Goal: Task Accomplishment & Management: Manage account settings

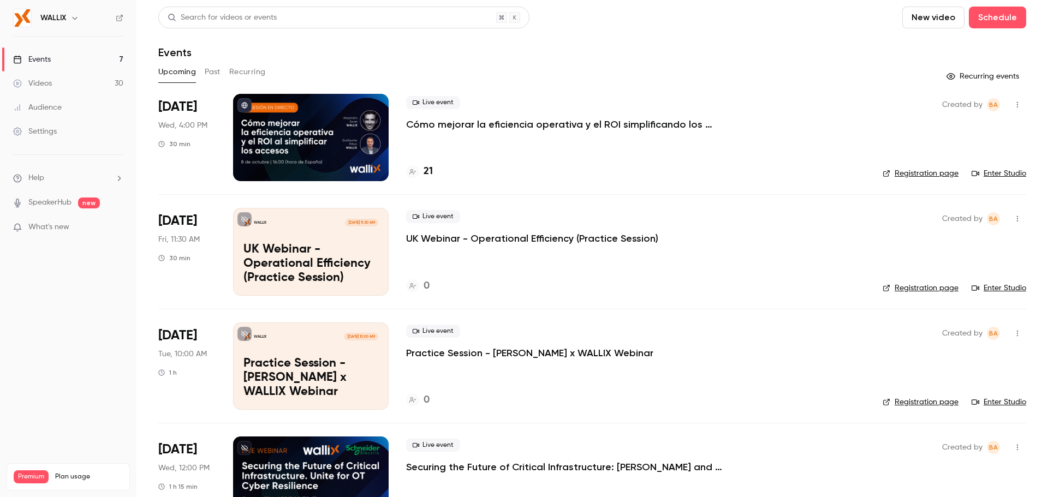
click at [316, 143] on div at bounding box center [311, 137] width 156 height 87
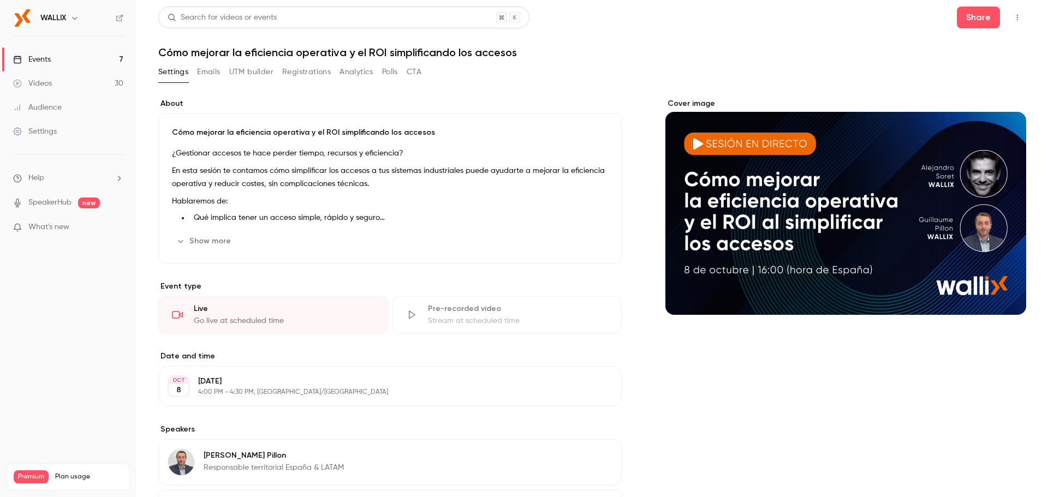
click at [317, 79] on button "Registrations" at bounding box center [306, 71] width 49 height 17
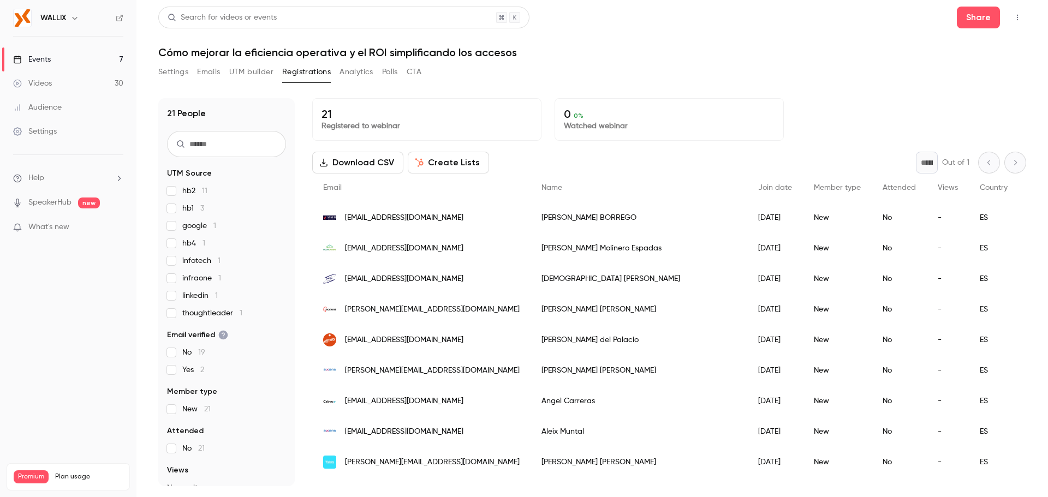
click at [170, 78] on button "Settings" at bounding box center [173, 71] width 30 height 17
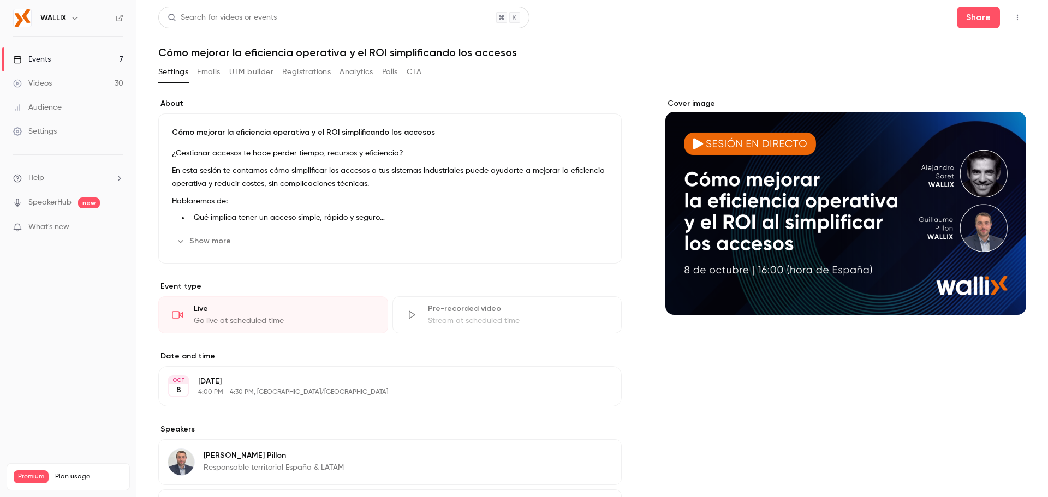
click at [64, 130] on link "Settings" at bounding box center [68, 132] width 136 height 24
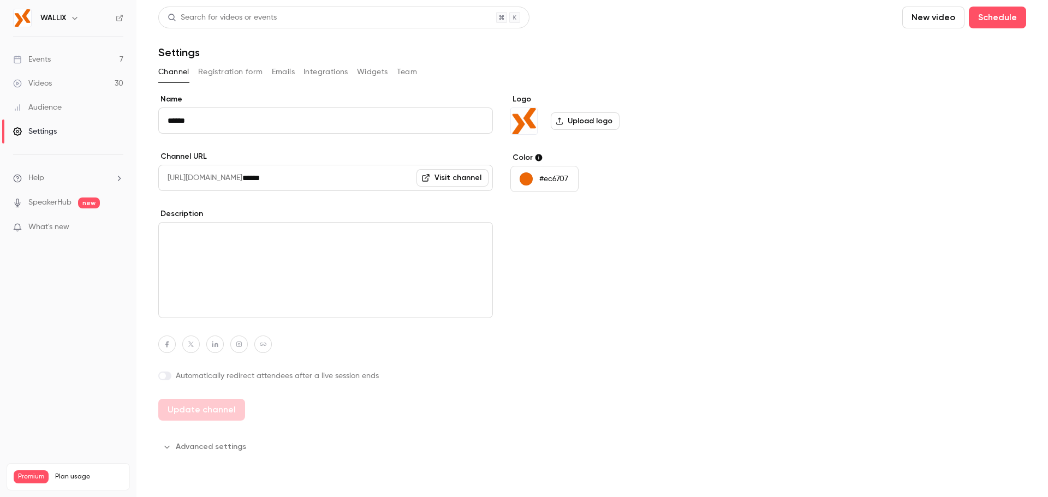
click at [237, 76] on button "Registration form" at bounding box center [230, 71] width 65 height 17
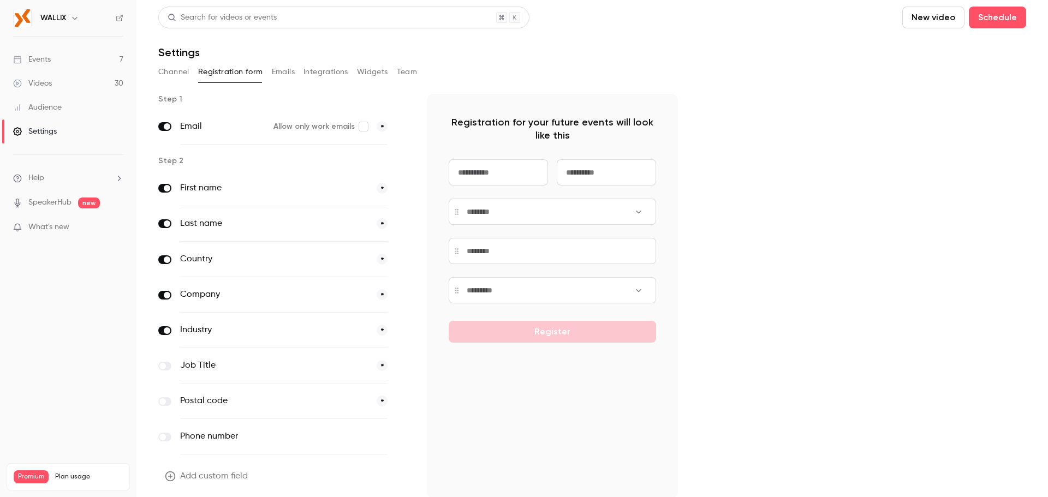
click at [156, 325] on main "Search for videos or events New video Schedule Settings Channel Registration fo…" at bounding box center [592, 248] width 912 height 497
click at [160, 329] on label at bounding box center [164, 330] width 13 height 9
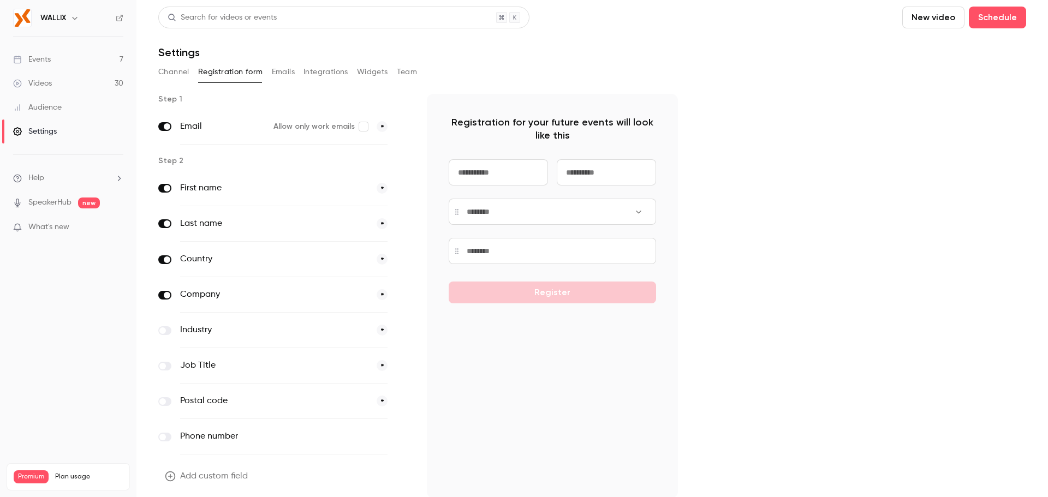
click at [164, 366] on span at bounding box center [162, 366] width 7 height 7
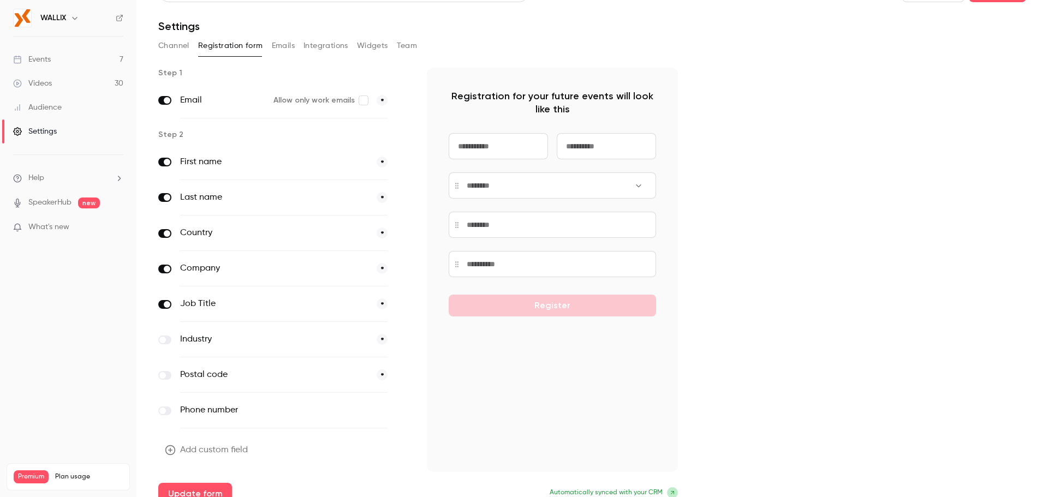
scroll to position [40, 0]
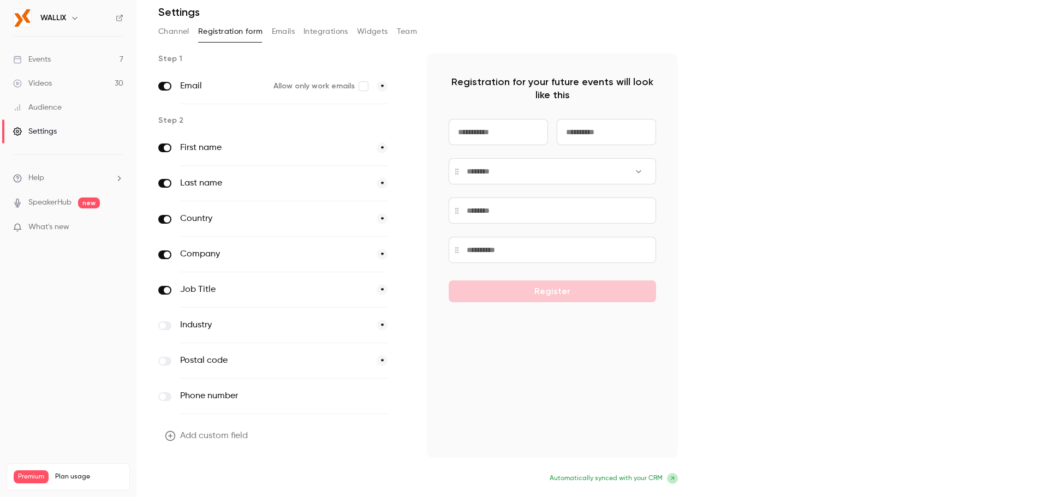
click at [198, 476] on button "Update form" at bounding box center [195, 480] width 74 height 22
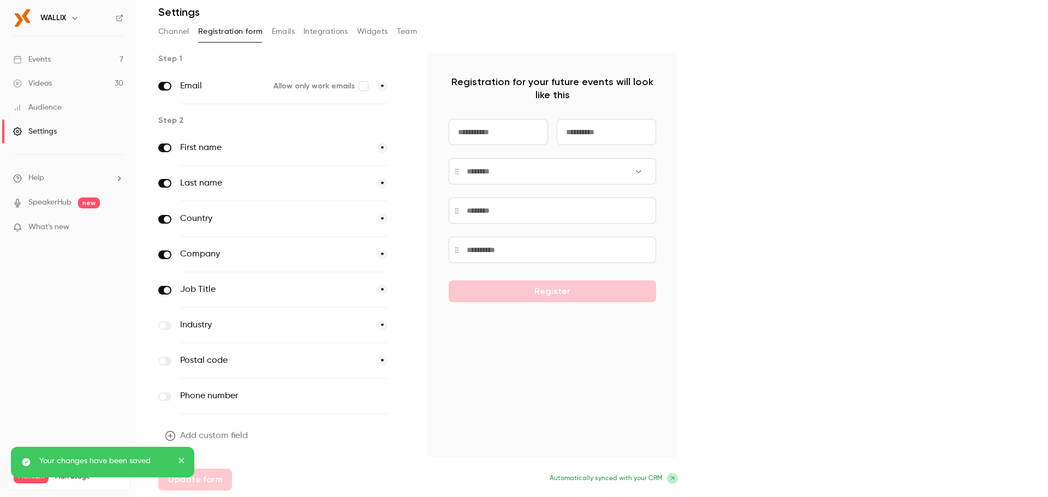
click at [183, 462] on icon "close" at bounding box center [181, 460] width 5 height 5
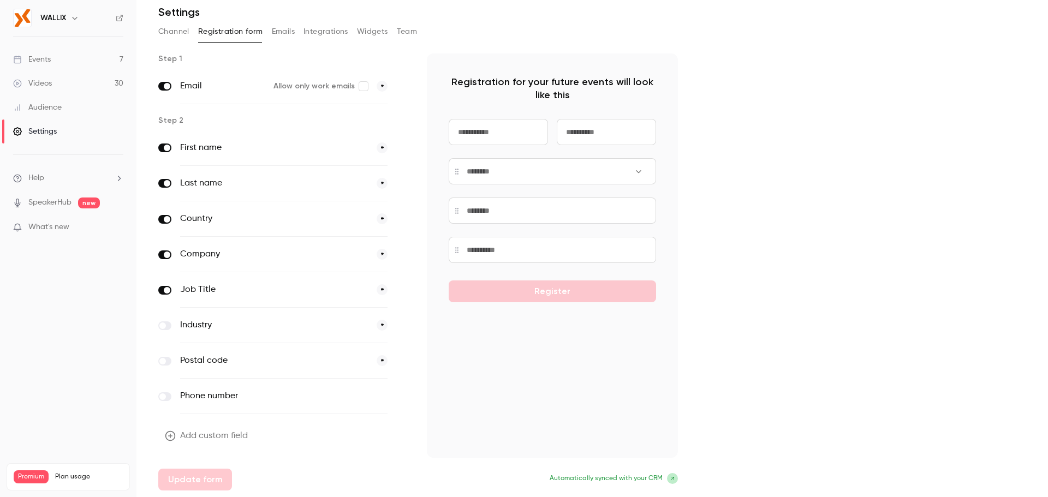
click at [218, 482] on div "Add custom field Update form" at bounding box center [283, 458] width 251 height 66
click at [38, 65] on link "Events 7" at bounding box center [68, 59] width 136 height 24
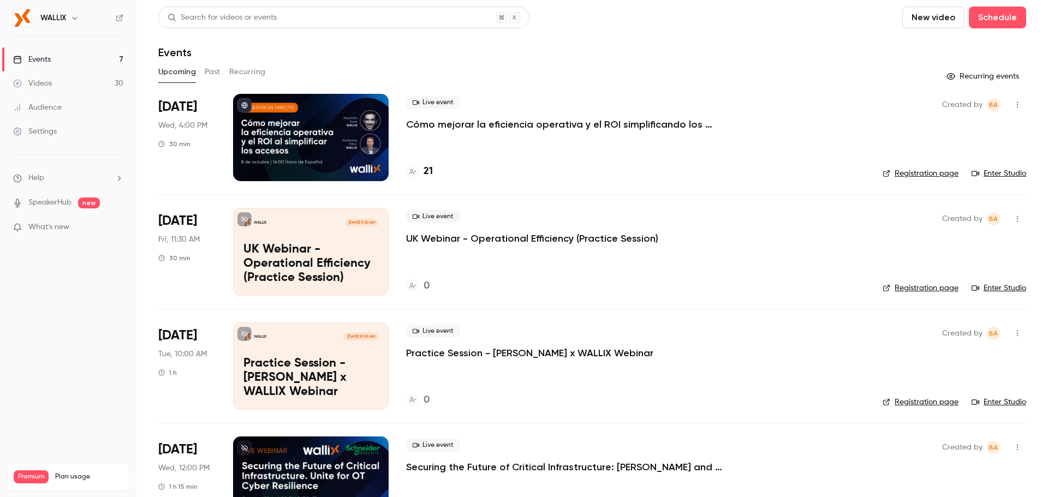
click at [932, 173] on link "Registration page" at bounding box center [921, 173] width 76 height 11
click at [302, 142] on div at bounding box center [311, 137] width 156 height 87
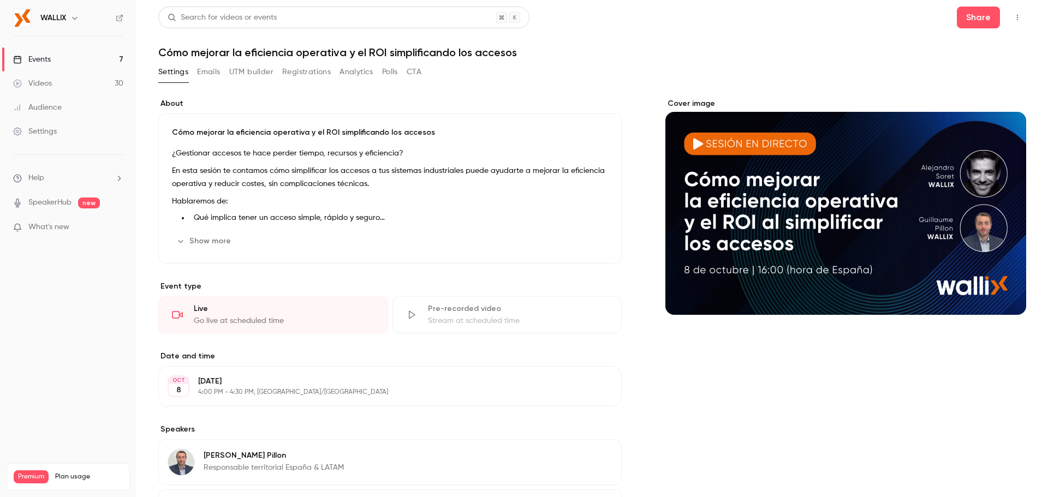
click at [298, 72] on button "Registrations" at bounding box center [306, 71] width 49 height 17
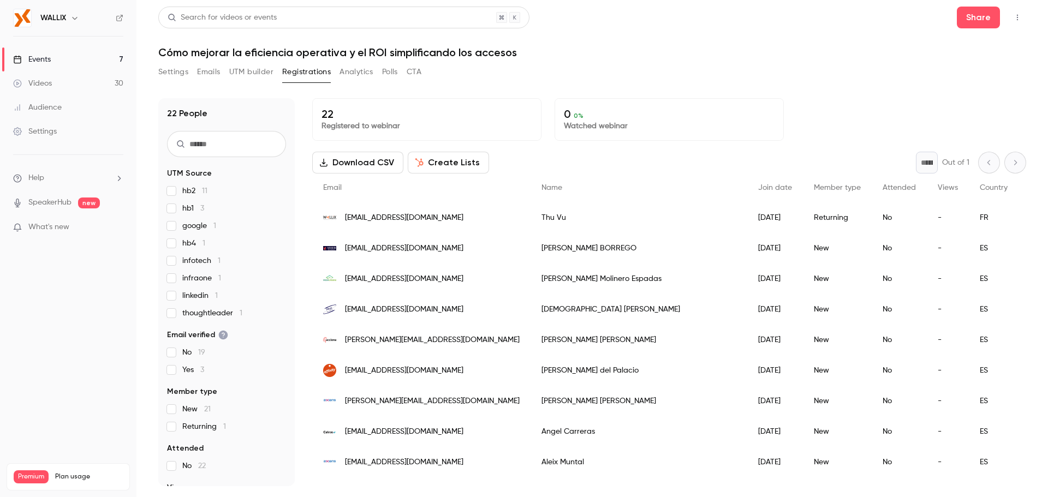
click at [261, 72] on button "UTM builder" at bounding box center [251, 71] width 44 height 17
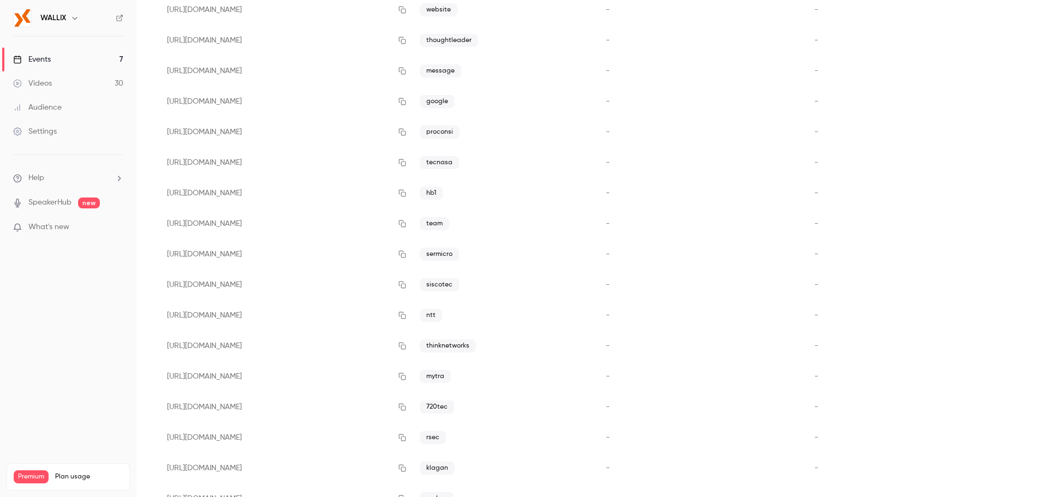
scroll to position [58, 0]
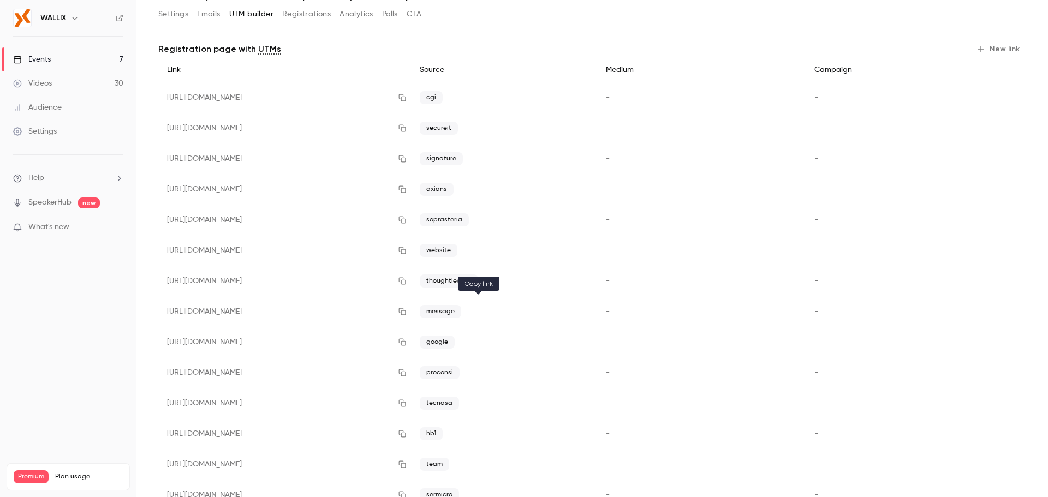
click at [407, 312] on icon "button" at bounding box center [402, 312] width 9 height 8
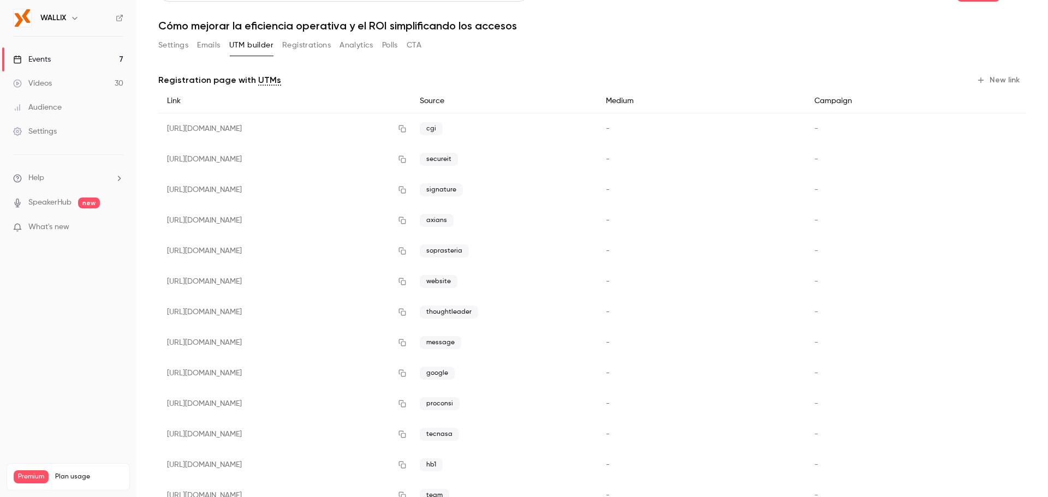
scroll to position [0, 0]
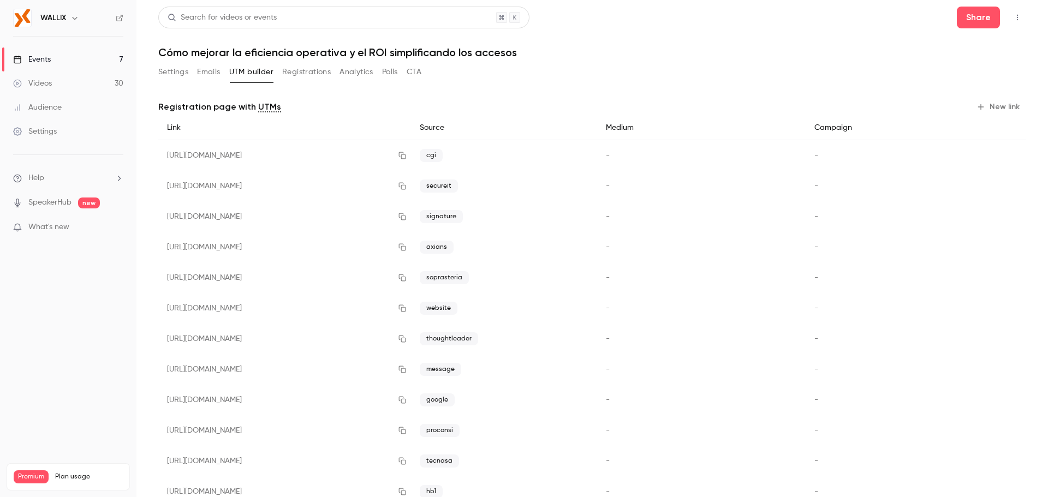
click at [215, 76] on button "Emails" at bounding box center [208, 71] width 23 height 17
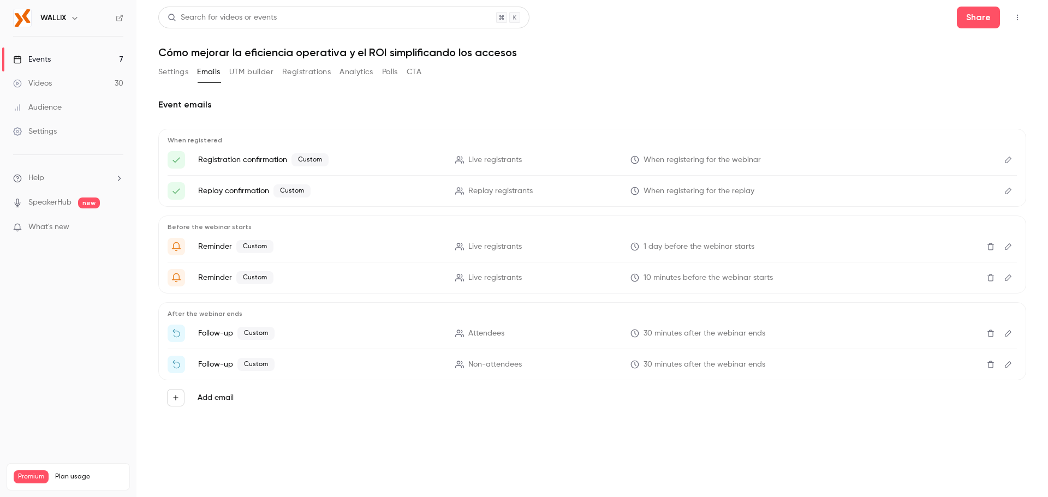
click at [78, 127] on link "Settings" at bounding box center [68, 132] width 136 height 24
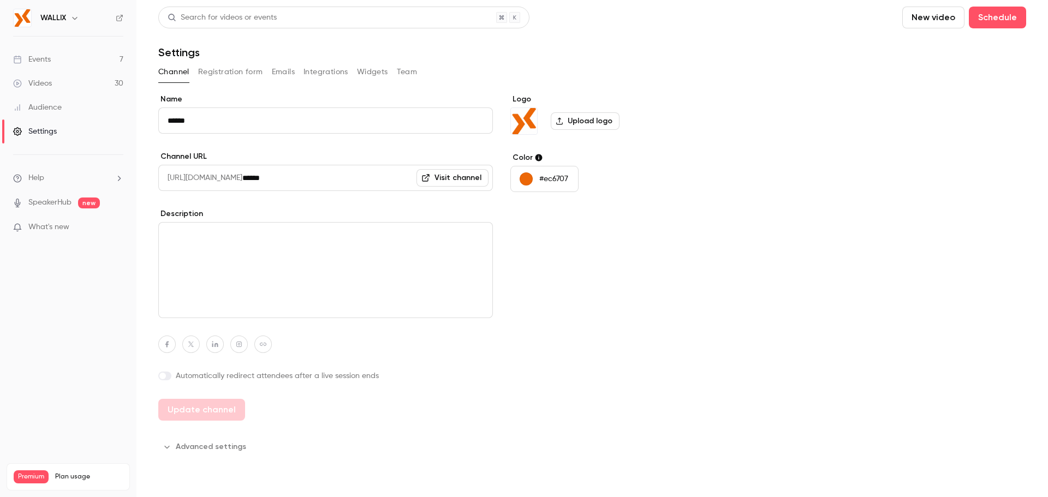
click at [251, 72] on button "Registration form" at bounding box center [230, 71] width 65 height 17
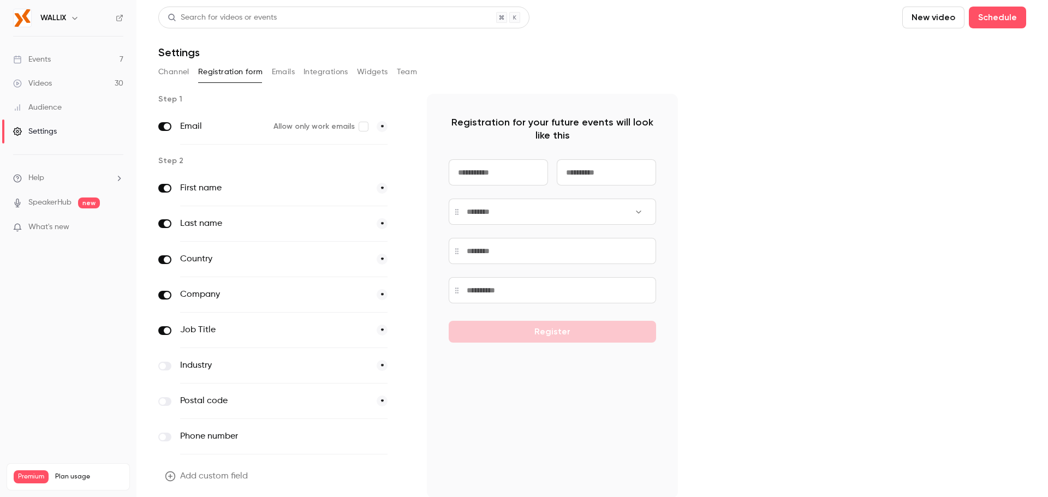
click at [171, 366] on label at bounding box center [164, 366] width 13 height 9
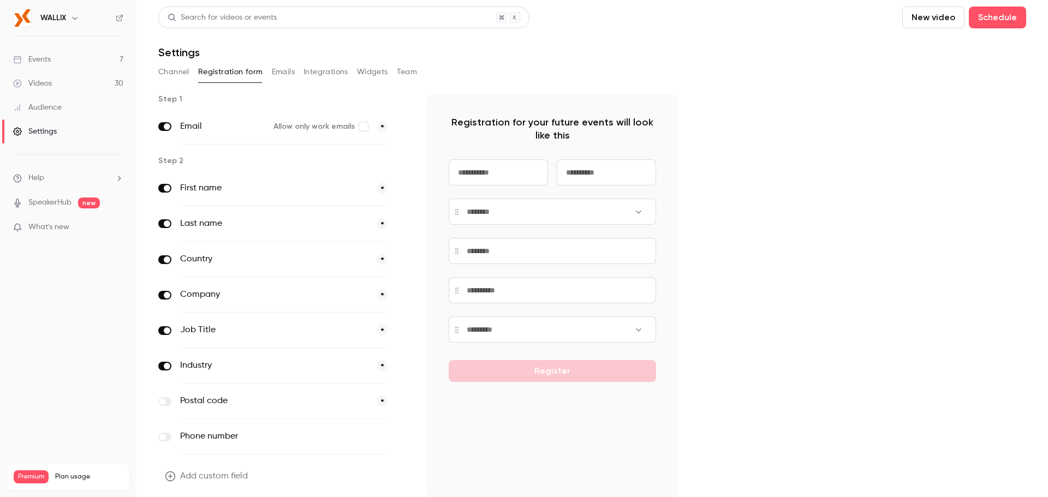
click at [170, 332] on label at bounding box center [164, 330] width 13 height 9
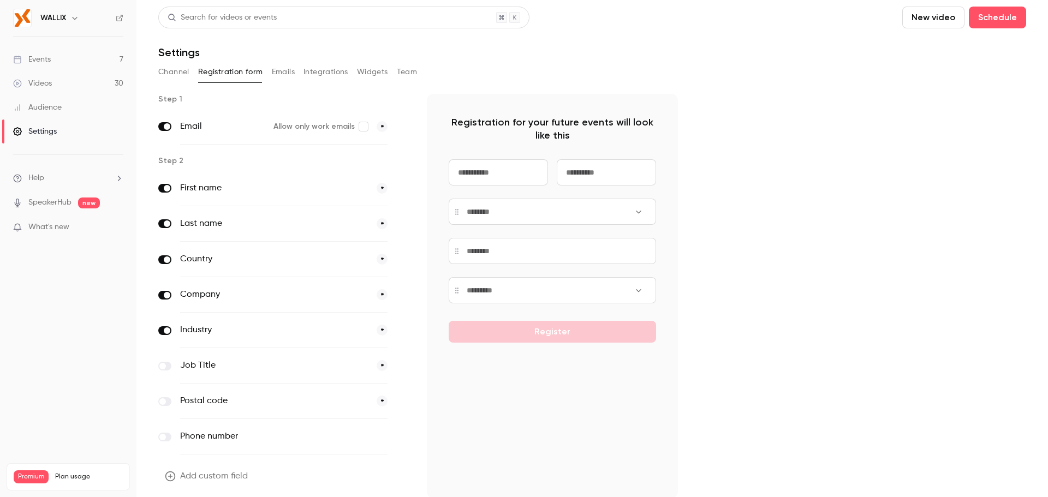
click at [46, 17] on h6 "WALLIX" at bounding box center [53, 18] width 26 height 11
